Goal: Transaction & Acquisition: Purchase product/service

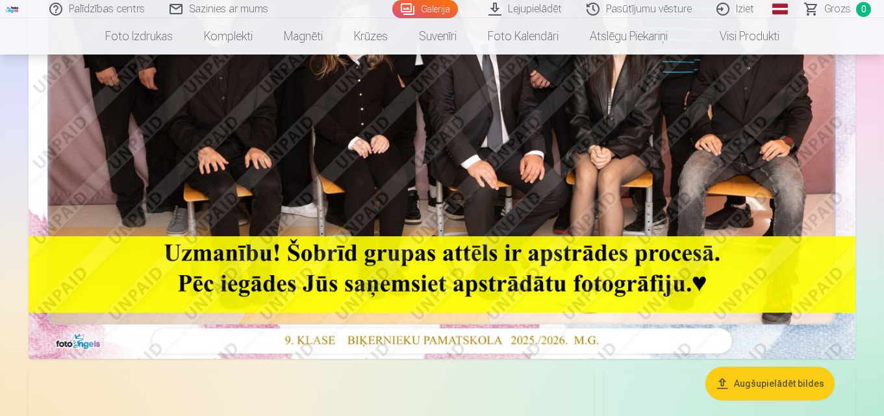
scroll to position [454, 0]
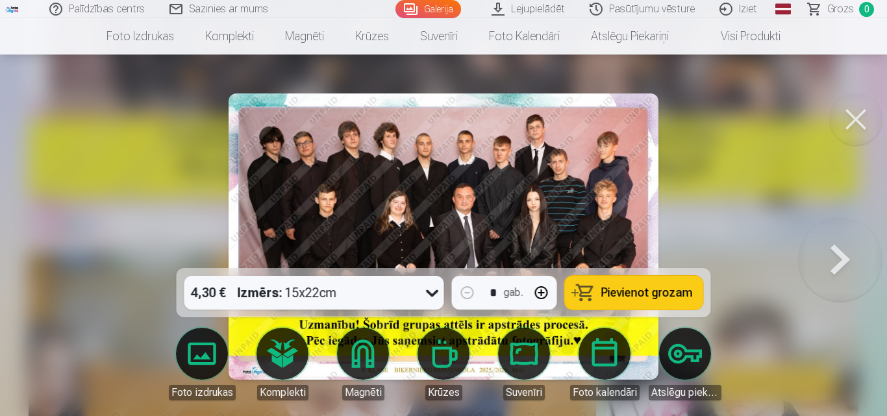
drag, startPoint x: 850, startPoint y: 121, endPoint x: 838, endPoint y: 123, distance: 12.5
click at [852, 121] on button at bounding box center [856, 119] width 52 height 52
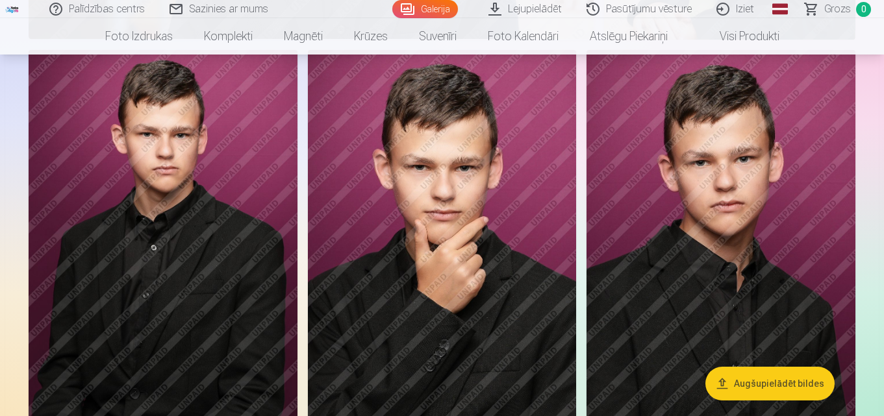
scroll to position [974, 0]
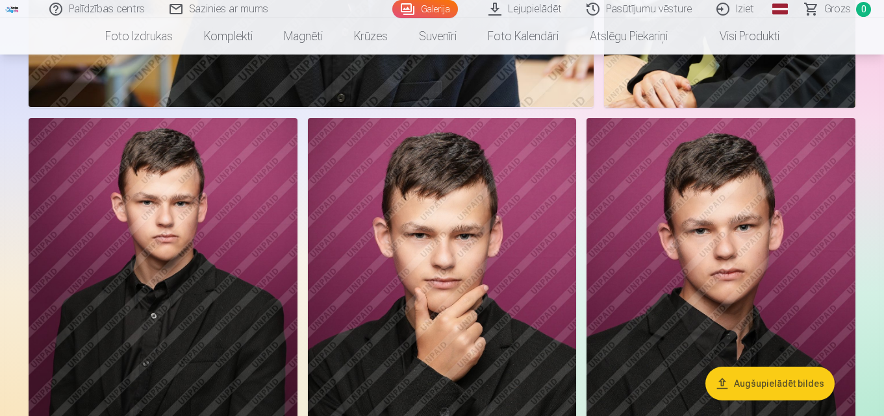
click at [251, 240] on img at bounding box center [163, 319] width 269 height 403
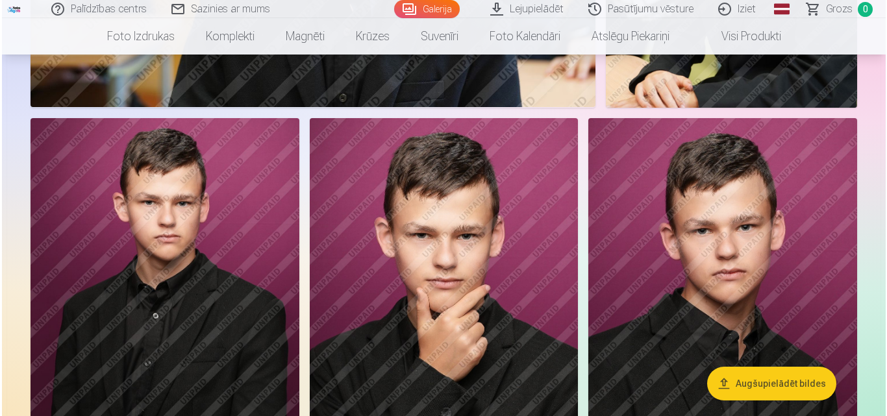
scroll to position [976, 0]
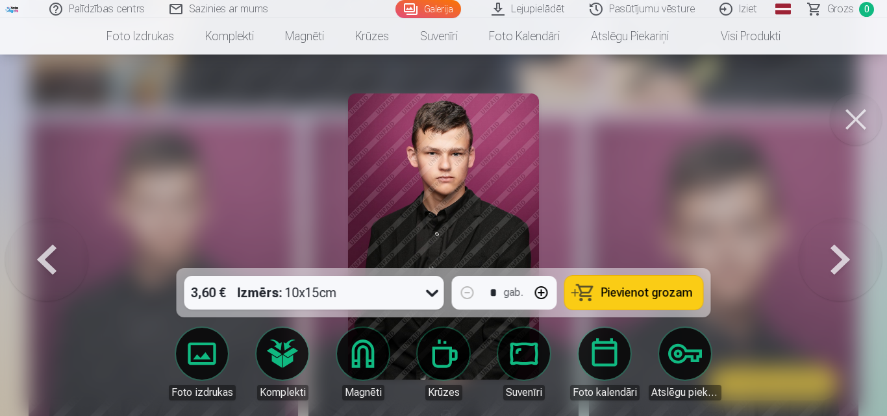
click at [669, 304] on button "Pievienot grozam" at bounding box center [634, 293] width 138 height 34
click at [841, 255] on button at bounding box center [839, 236] width 83 height 37
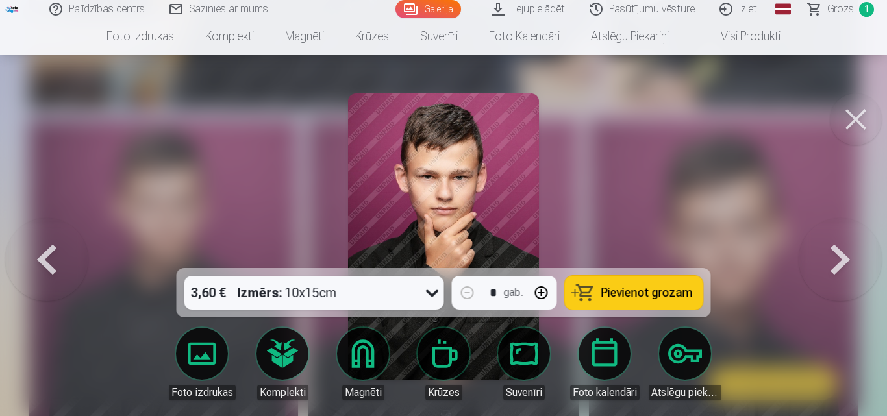
click at [626, 302] on button "Pievienot grozam" at bounding box center [634, 293] width 138 height 34
click at [835, 255] on button at bounding box center [839, 236] width 83 height 37
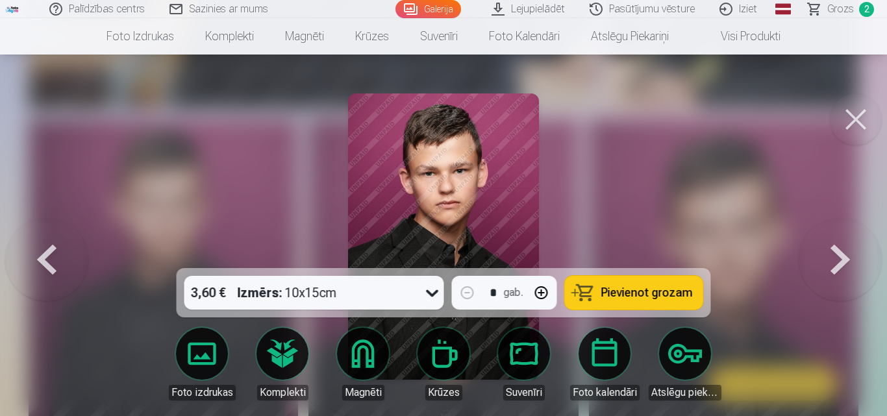
click at [835, 255] on button at bounding box center [839, 236] width 83 height 37
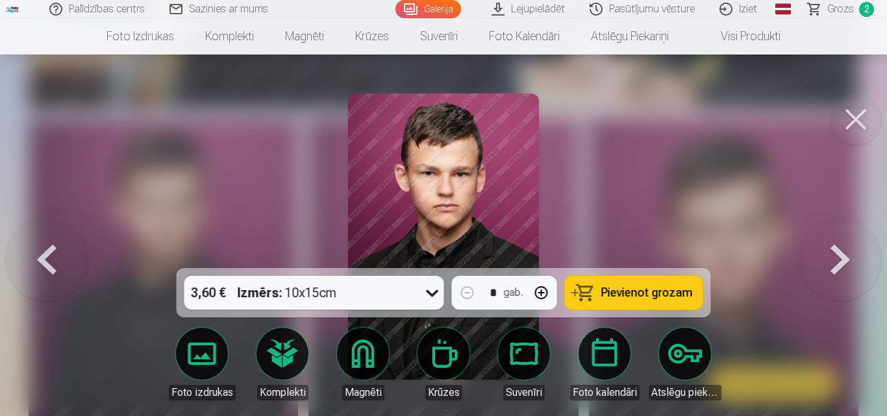
click at [835, 255] on button at bounding box center [839, 236] width 83 height 37
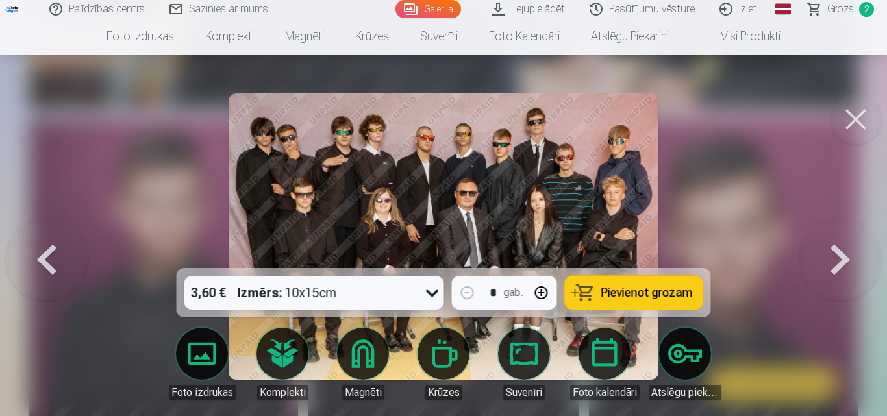
click at [56, 255] on button at bounding box center [46, 236] width 83 height 37
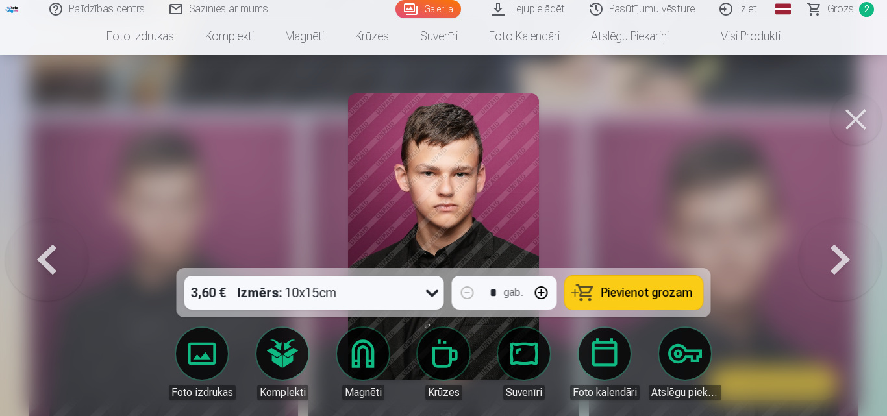
click at [56, 255] on button at bounding box center [46, 236] width 83 height 37
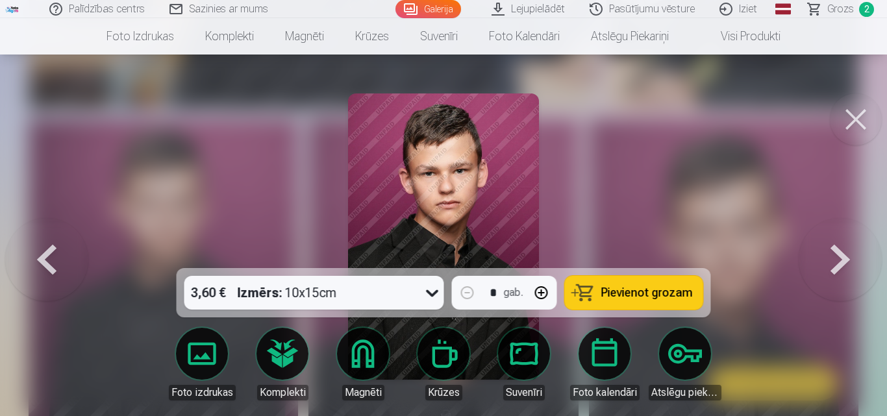
click at [621, 297] on span "Pievienot grozam" at bounding box center [647, 293] width 92 height 12
click at [864, 114] on button at bounding box center [856, 119] width 52 height 52
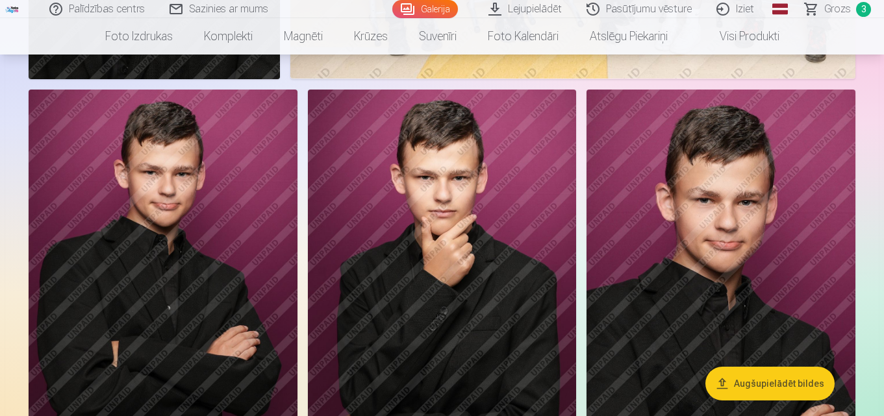
scroll to position [1818, 0]
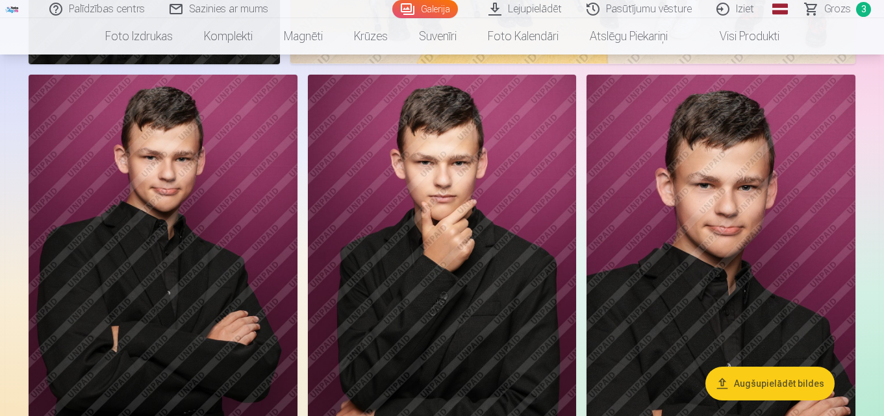
click at [500, 297] on img at bounding box center [442, 276] width 269 height 403
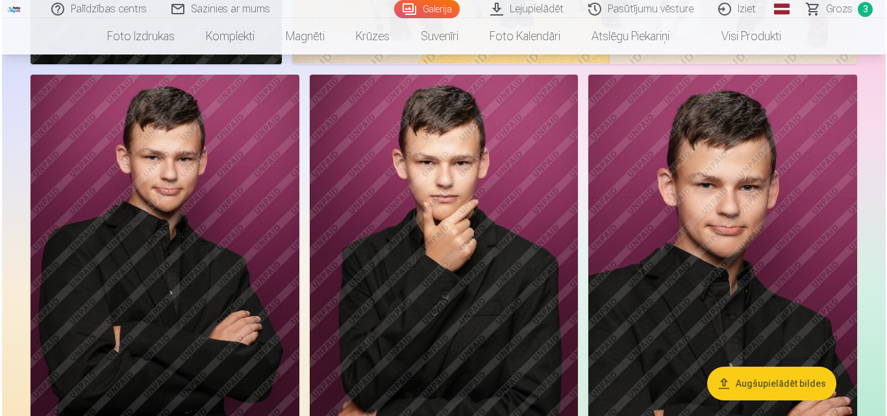
scroll to position [1824, 0]
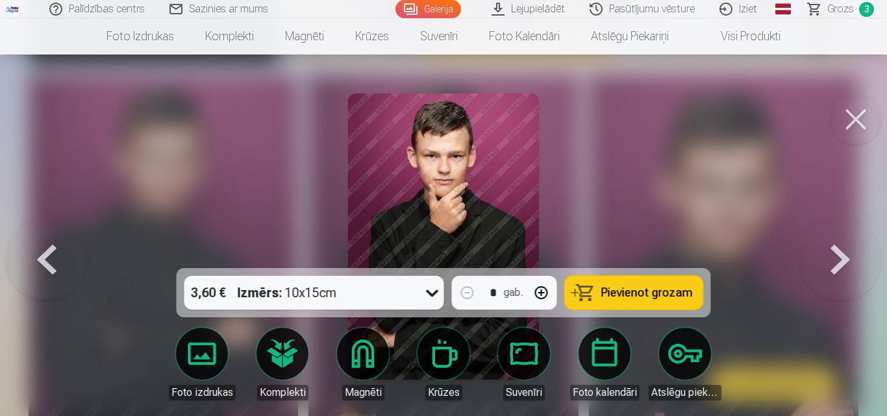
click at [621, 287] on span "Pievienot grozam" at bounding box center [647, 293] width 92 height 12
click at [850, 12] on span "Grozs" at bounding box center [840, 9] width 27 height 16
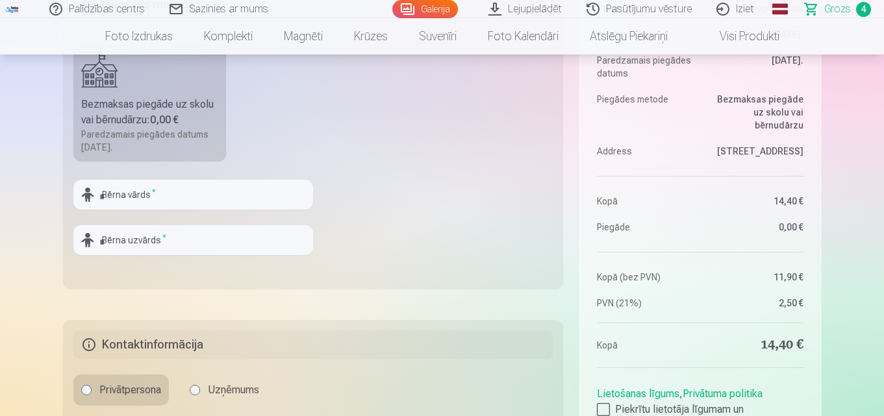
scroll to position [390, 0]
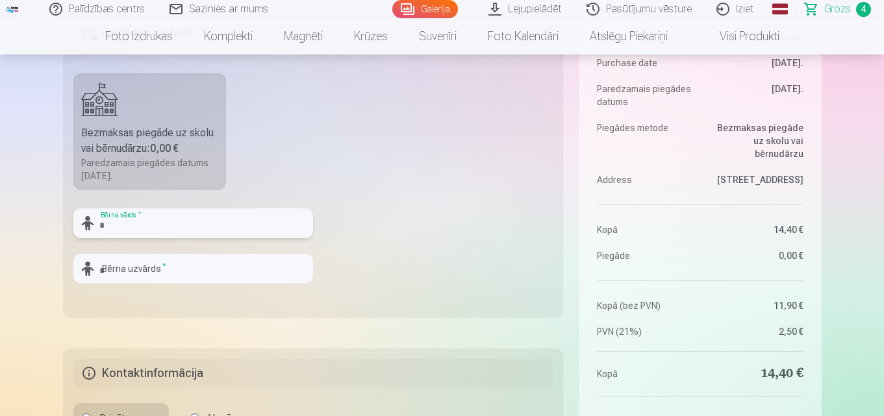
click at [255, 215] on input "text" at bounding box center [193, 223] width 240 height 30
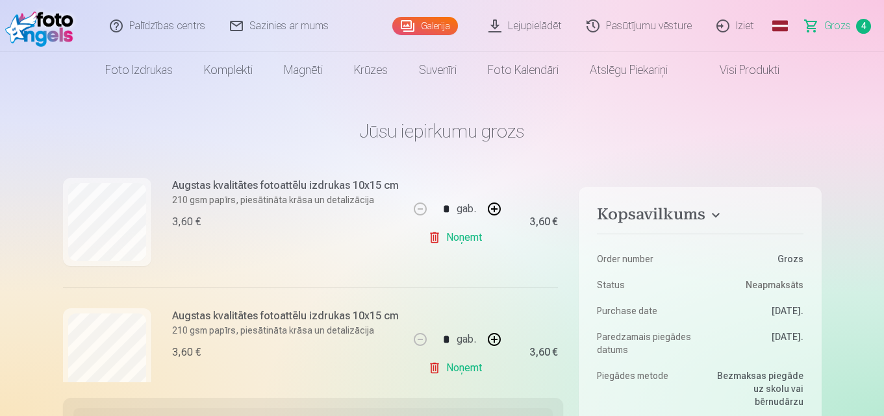
scroll to position [195, 0]
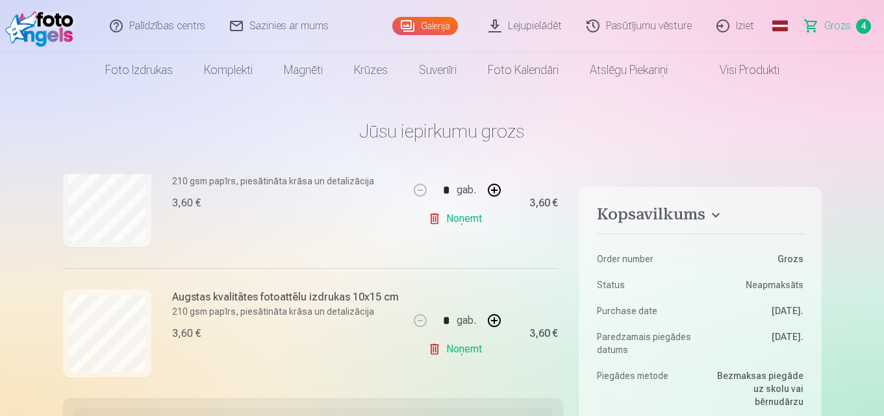
type input "******"
click at [431, 351] on link "Noņemt" at bounding box center [457, 349] width 59 height 26
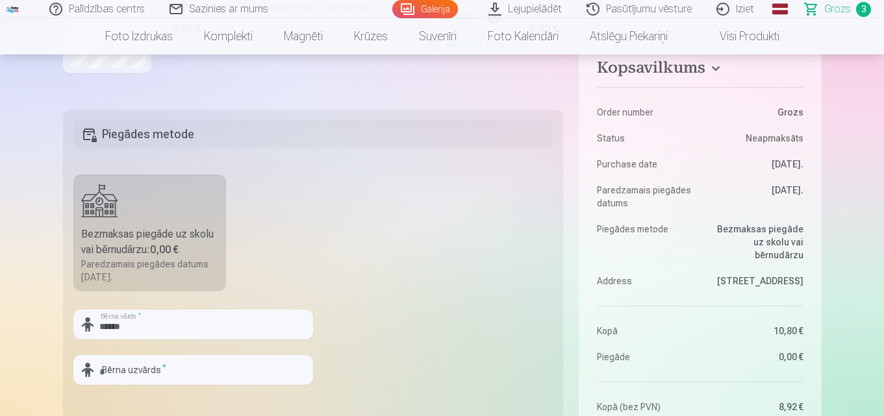
scroll to position [454, 0]
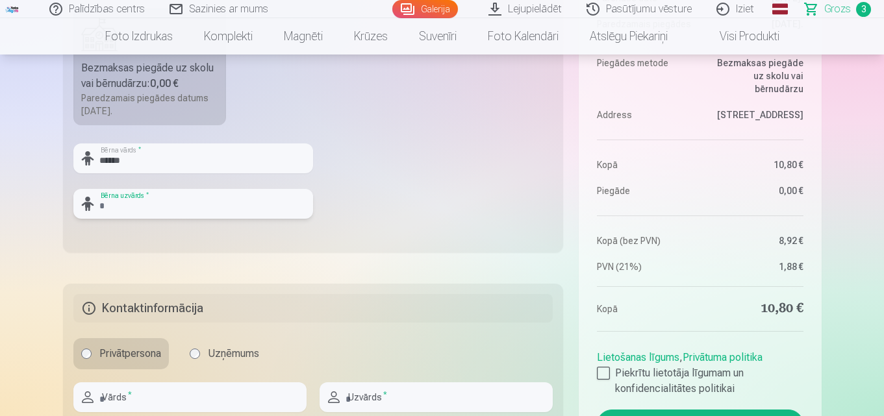
click at [195, 201] on input "text" at bounding box center [193, 204] width 240 height 30
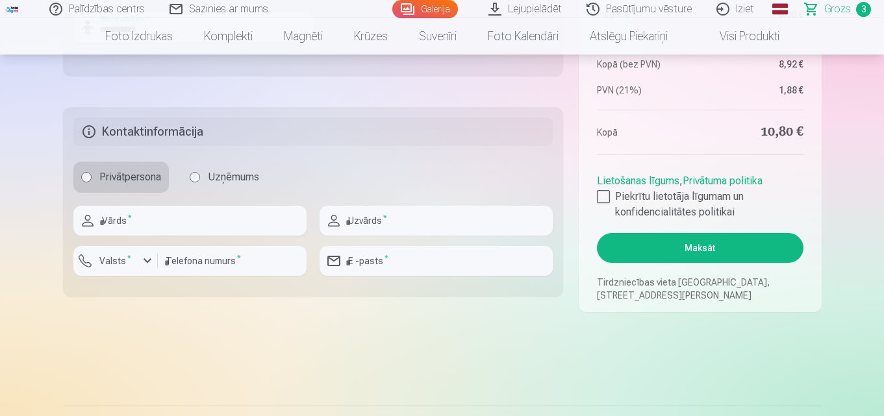
scroll to position [714, 0]
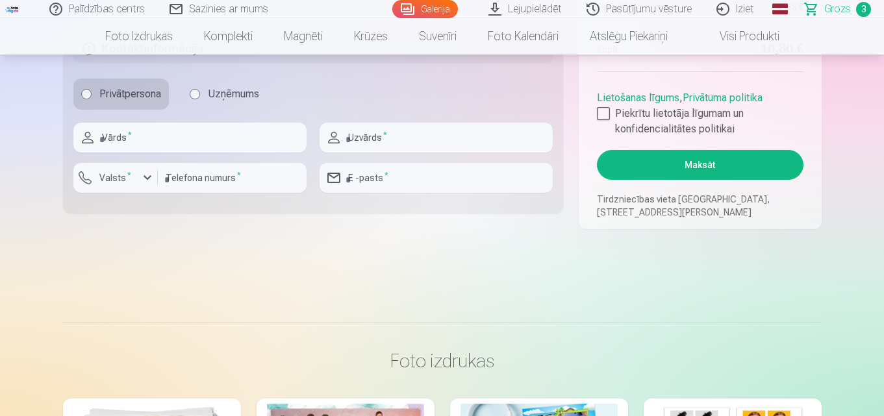
type input "**********"
click at [220, 139] on input "text" at bounding box center [189, 138] width 233 height 30
type input "*****"
click at [390, 146] on input "text" at bounding box center [435, 138] width 233 height 30
type input "**********"
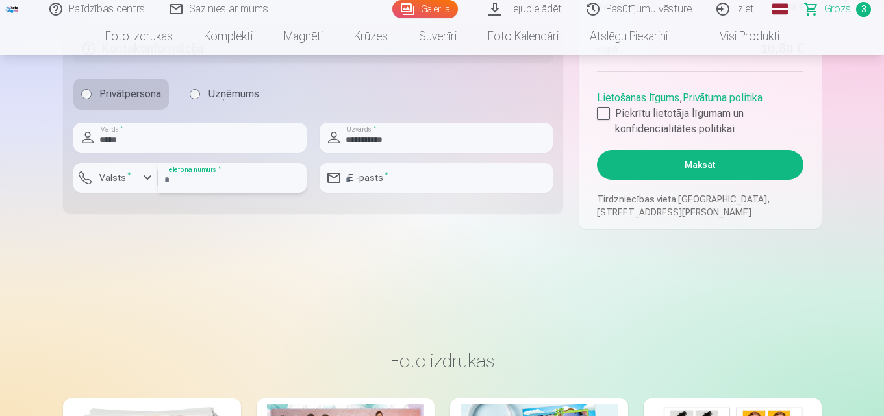
click at [254, 178] on input "number" at bounding box center [232, 178] width 149 height 30
type input "********"
click at [148, 174] on div "button" at bounding box center [148, 178] width 16 height 16
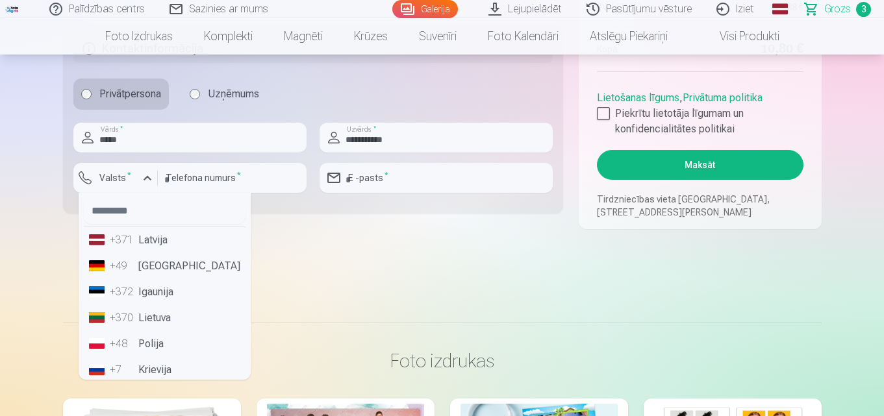
click at [138, 246] on li "+371 Latvija" at bounding box center [165, 240] width 162 height 26
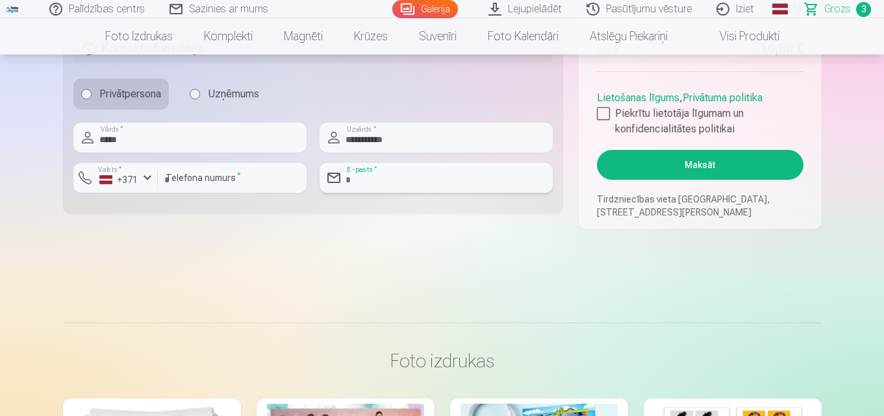
click at [471, 179] on input "email" at bounding box center [435, 178] width 233 height 30
type input "**********"
click at [603, 112] on div at bounding box center [603, 113] width 13 height 13
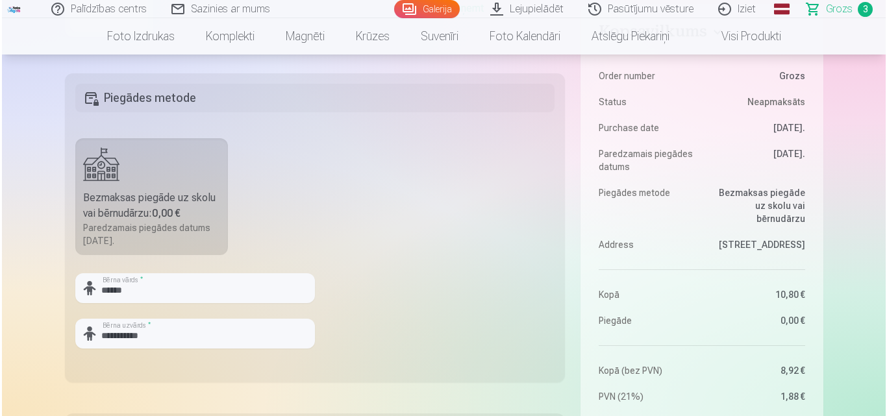
scroll to position [584, 0]
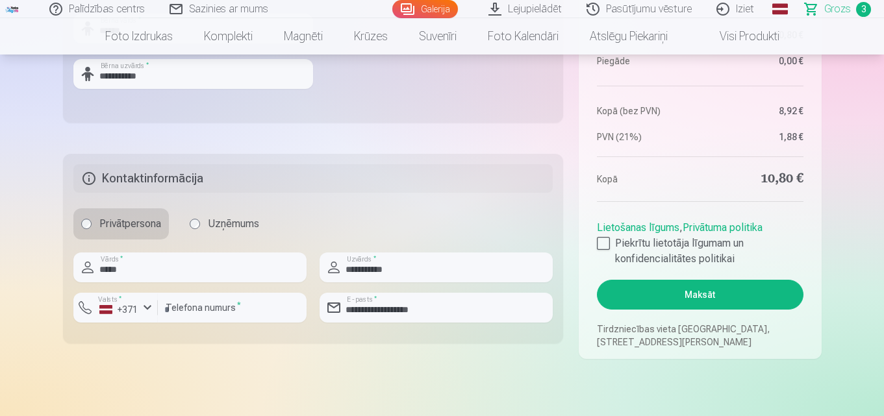
click at [703, 299] on button "Maksāt" at bounding box center [700, 295] width 206 height 30
